Goal: Transaction & Acquisition: Purchase product/service

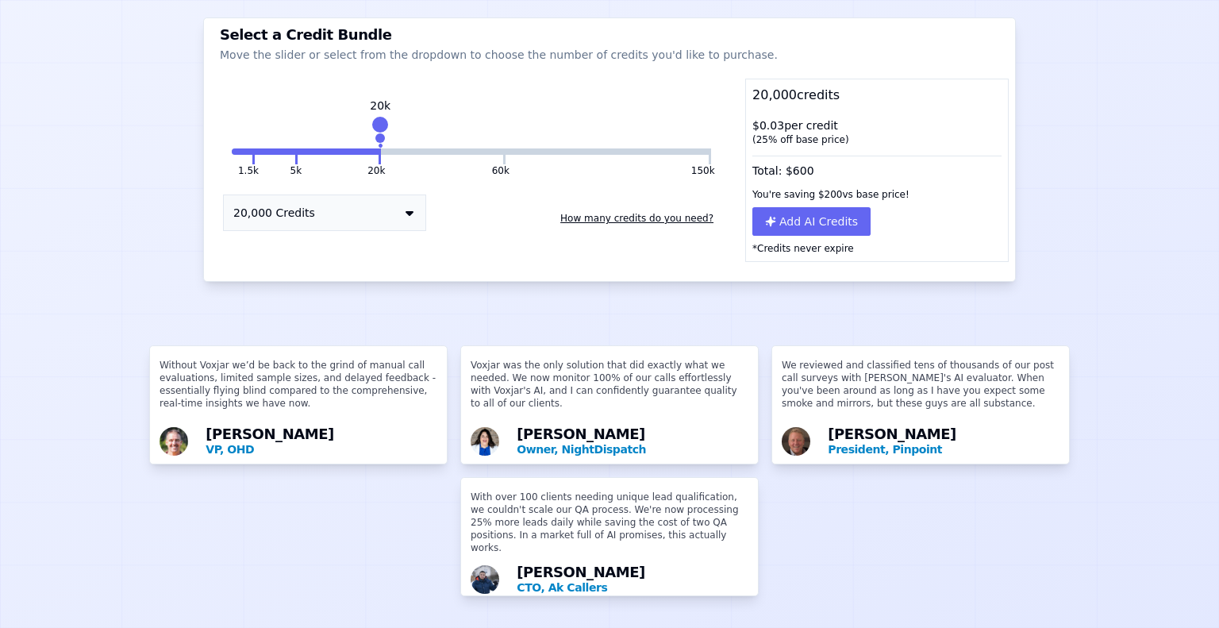
scroll to position [188, 0]
drag, startPoint x: 378, startPoint y: 106, endPoint x: 251, endPoint y: 128, distance: 128.8
click at [256, 128] on div "5k" at bounding box center [256, 132] width 0 height 25
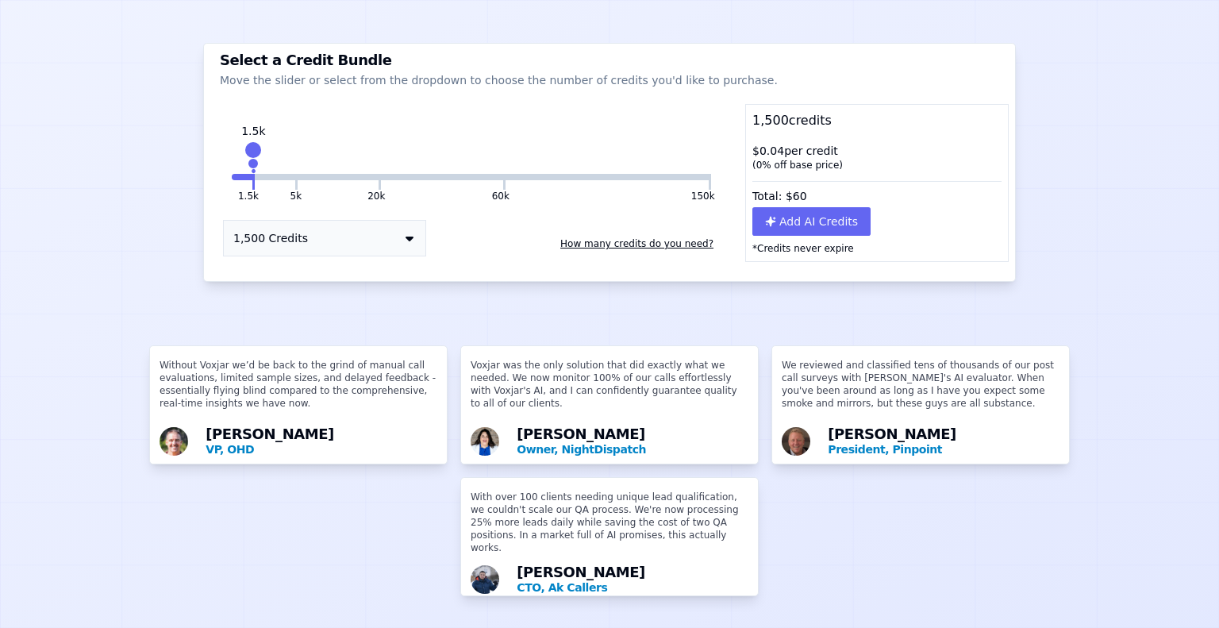
drag, startPoint x: 289, startPoint y: 108, endPoint x: 248, endPoint y: 120, distance: 42.2
click at [253, 145] on div "1.5k" at bounding box center [253, 157] width 0 height 25
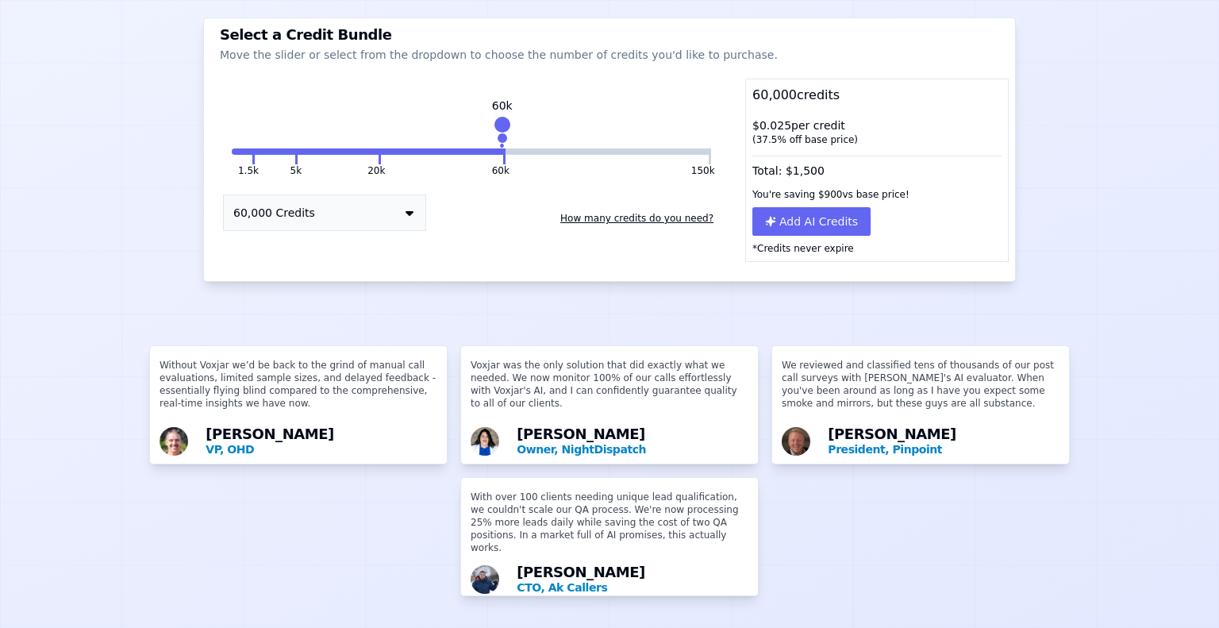
drag, startPoint x: 248, startPoint y: 130, endPoint x: 492, endPoint y: 117, distance: 244.1
click at [502, 120] on div "60k" at bounding box center [502, 132] width 0 height 25
drag, startPoint x: 492, startPoint y: 104, endPoint x: 693, endPoint y: 87, distance: 201.6
click at [707, 120] on div "150k" at bounding box center [707, 132] width 0 height 25
drag, startPoint x: 695, startPoint y: 107, endPoint x: 495, endPoint y: 122, distance: 200.6
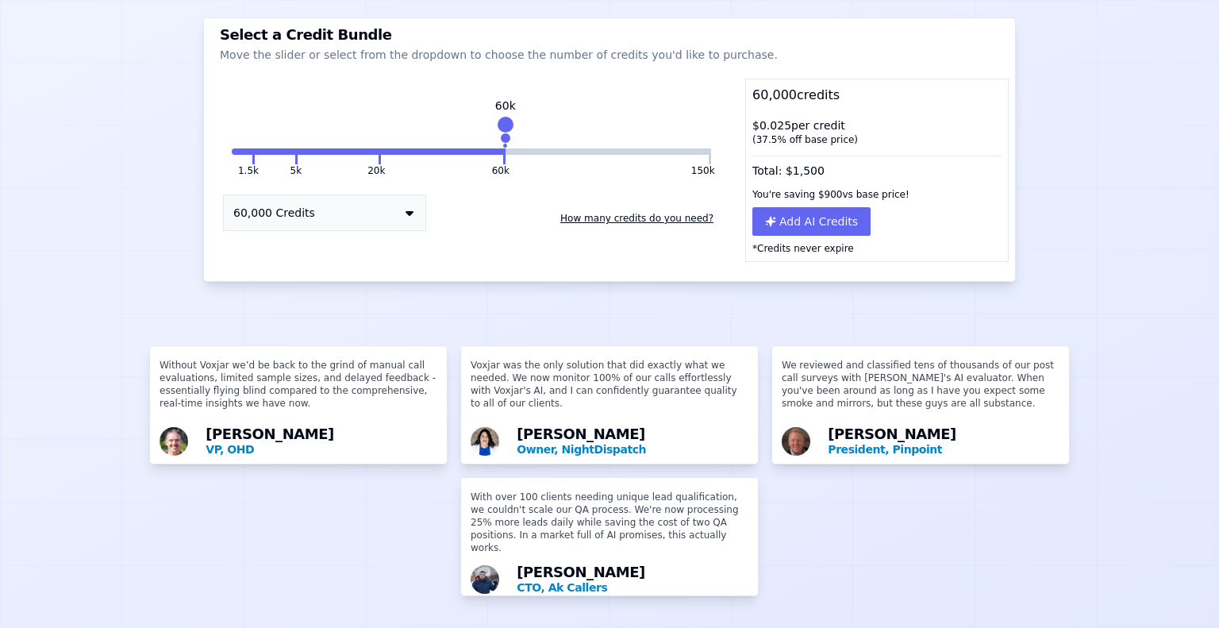
click at [506, 122] on div "60k" at bounding box center [506, 132] width 0 height 25
drag, startPoint x: 695, startPoint y: 103, endPoint x: 495, endPoint y: 129, distance: 202.5
click at [505, 129] on div "60k" at bounding box center [505, 132] width 0 height 25
drag, startPoint x: 696, startPoint y: 106, endPoint x: 492, endPoint y: 94, distance: 204.4
click at [502, 120] on div "60k" at bounding box center [502, 132] width 0 height 25
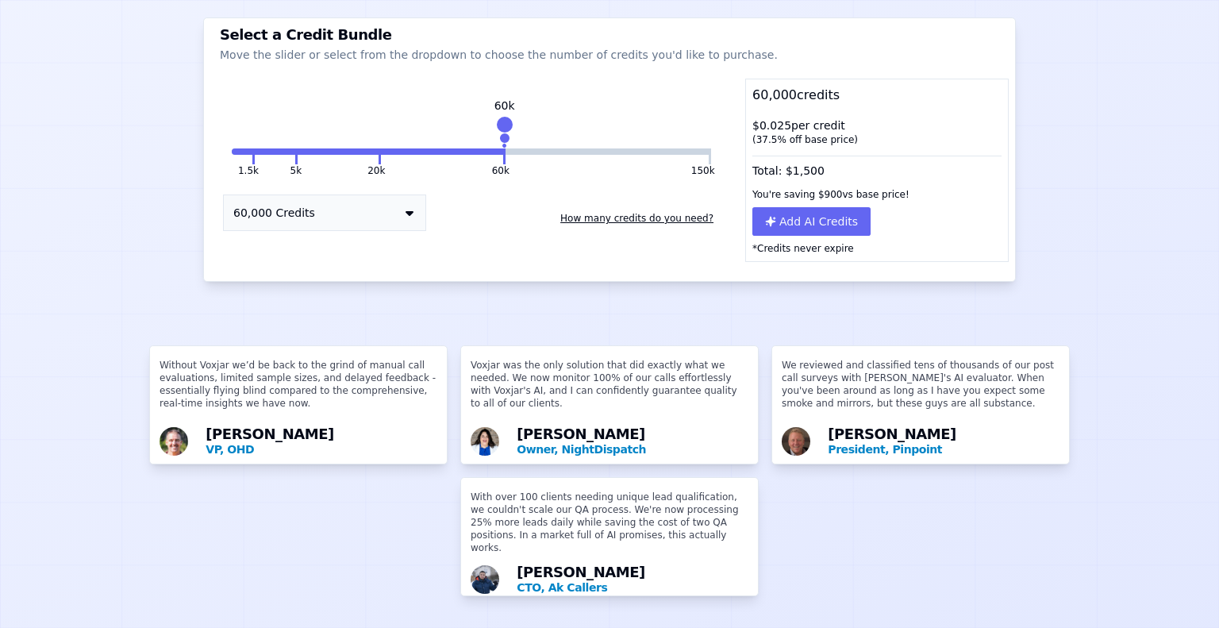
click at [884, 562] on div "Without Voxjar we’d be back to the grind of manual call evaluations, limited sa…" at bounding box center [609, 467] width 1219 height 244
click at [493, 114] on div at bounding box center [503, 125] width 22 height 22
drag, startPoint x: 497, startPoint y: 107, endPoint x: 696, endPoint y: 101, distance: 199.3
click at [699, 114] on div at bounding box center [710, 125] width 22 height 22
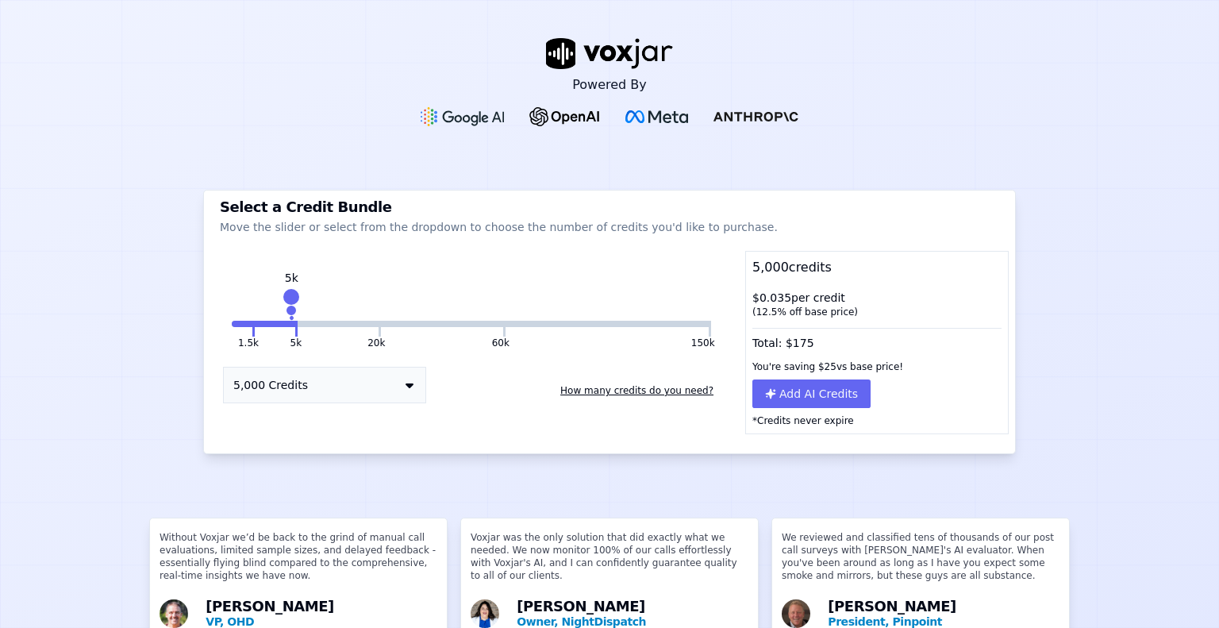
drag, startPoint x: 372, startPoint y: 292, endPoint x: 286, endPoint y: 288, distance: 85.8
click at [286, 288] on div at bounding box center [291, 297] width 22 height 22
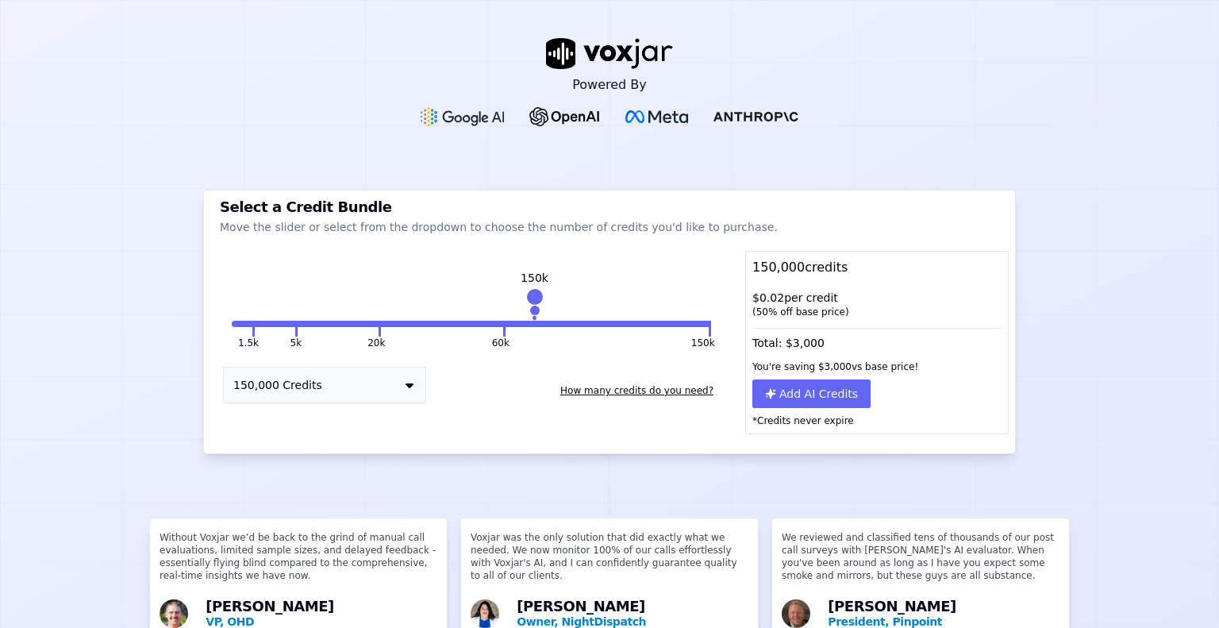
drag, startPoint x: 289, startPoint y: 291, endPoint x: 524, endPoint y: 288, distance: 235.0
click at [524, 288] on div at bounding box center [534, 297] width 22 height 22
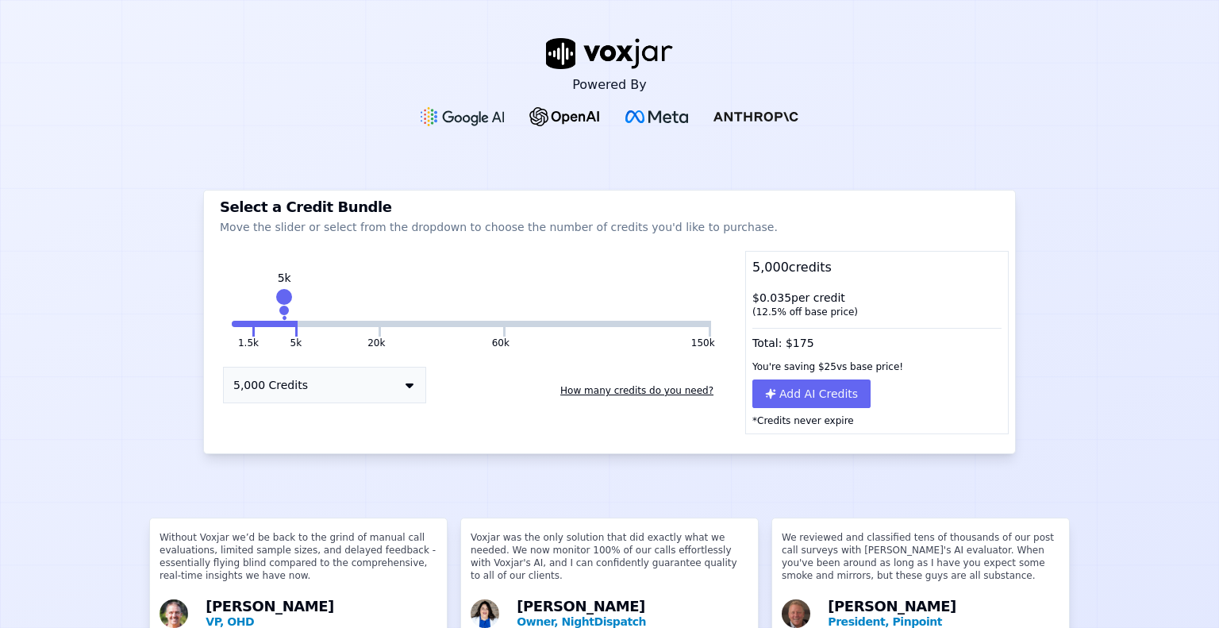
drag, startPoint x: 696, startPoint y: 293, endPoint x: 279, endPoint y: 295, distance: 417.5
click at [279, 295] on div at bounding box center [284, 297] width 22 height 22
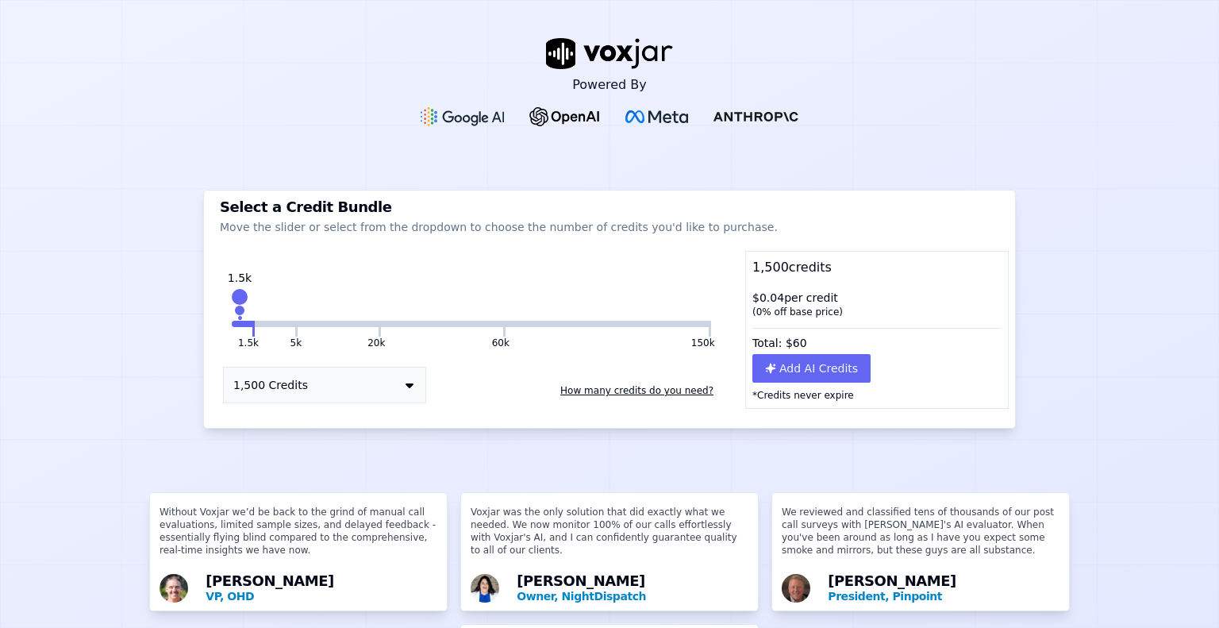
drag, startPoint x: 292, startPoint y: 291, endPoint x: 235, endPoint y: 288, distance: 57.2
click at [235, 288] on div at bounding box center [240, 297] width 22 height 22
click at [1057, 342] on div "Powered By Select a Credit Bundle Move the slider or select from the dropdown t…" at bounding box center [609, 314] width 1219 height 628
